Goal: Find specific page/section: Find specific page/section

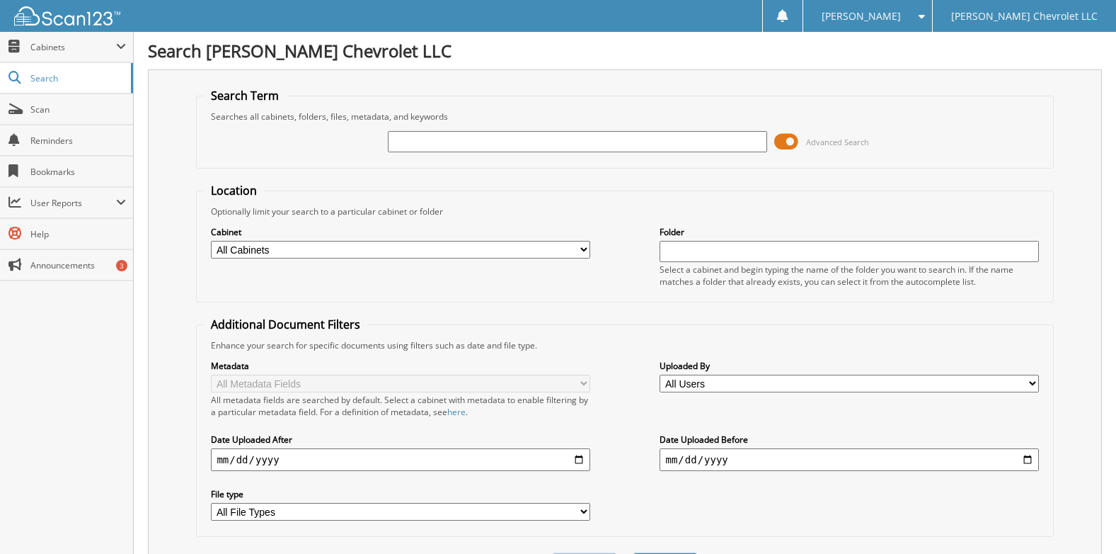
click at [449, 137] on input "text" at bounding box center [577, 141] width 379 height 21
type input "455516"
click at [634, 552] on button "Search" at bounding box center [666, 565] width 64 height 26
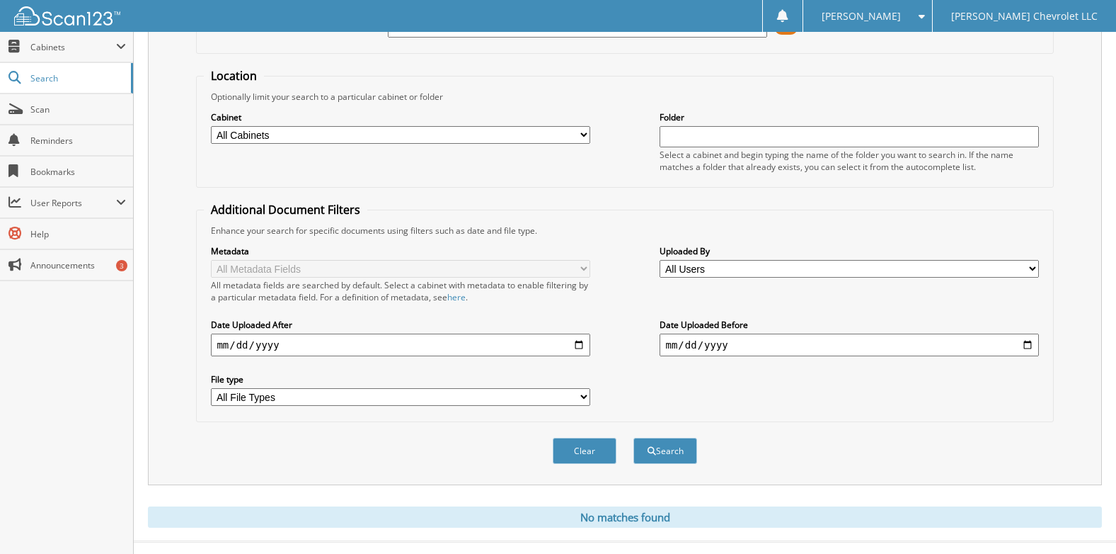
scroll to position [139, 0]
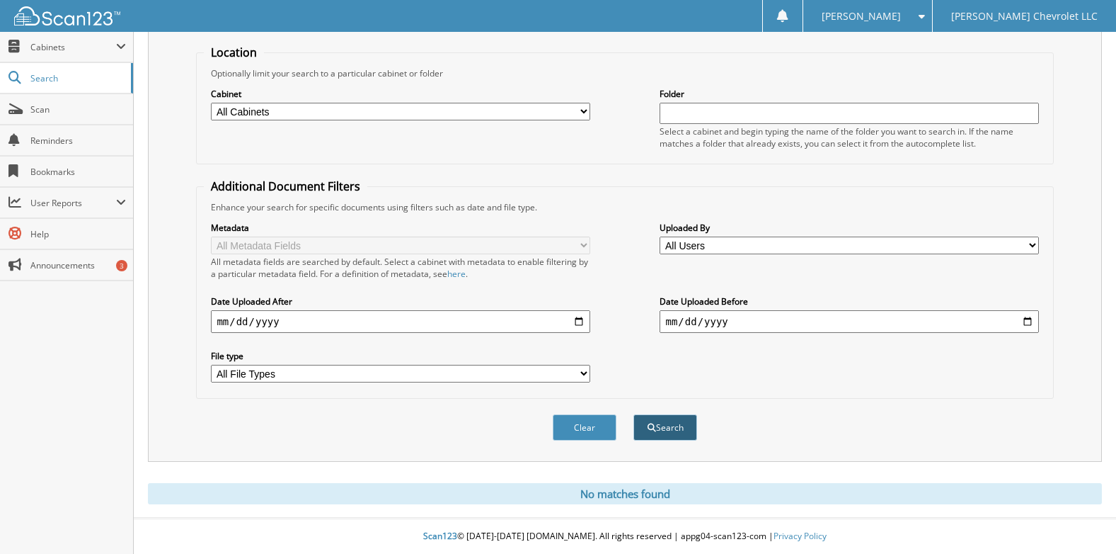
click at [665, 421] on button "Search" at bounding box center [666, 427] width 64 height 26
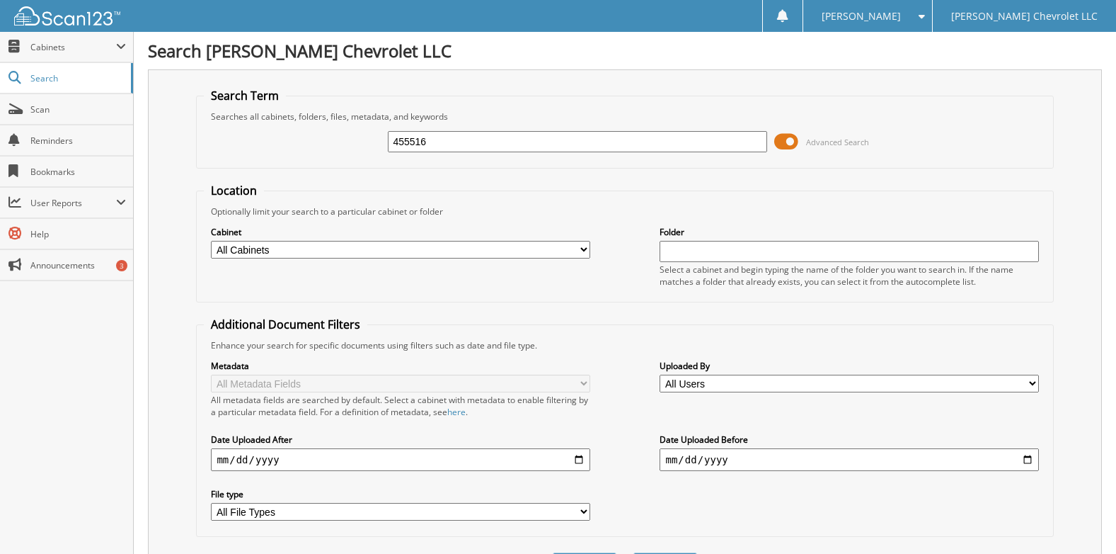
click at [555, 191] on fieldset "Location Optionally limit your search to a particular cabinet or folder Cabinet…" at bounding box center [624, 243] width 857 height 120
